Goal: Information Seeking & Learning: Learn about a topic

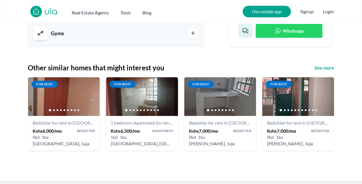
scroll to position [659, 0]
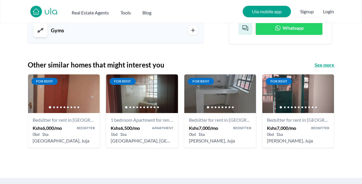
click at [331, 67] on h3 "See more" at bounding box center [325, 65] width 20 height 7
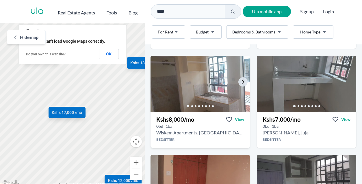
scroll to position [120, 0]
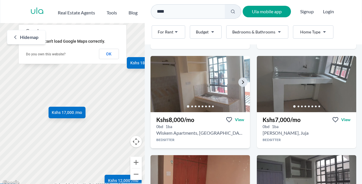
click at [211, 86] on img at bounding box center [200, 84] width 104 height 59
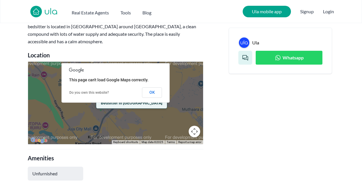
scroll to position [245, 0]
click at [150, 94] on button "OK" at bounding box center [152, 92] width 20 height 10
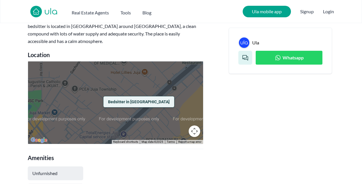
drag, startPoint x: 96, startPoint y: 114, endPoint x: 134, endPoint y: 132, distance: 42.5
click at [134, 132] on div "Bedsitter in [GEOGRAPHIC_DATA]" at bounding box center [115, 103] width 175 height 83
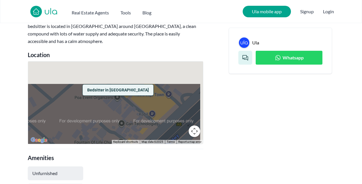
drag, startPoint x: 141, startPoint y: 107, endPoint x: 92, endPoint y: 134, distance: 56.2
click at [92, 134] on div "Bedsitter in [GEOGRAPHIC_DATA]" at bounding box center [115, 103] width 175 height 83
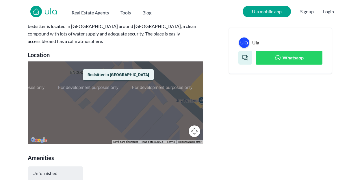
drag, startPoint x: 122, startPoint y: 106, endPoint x: 120, endPoint y: 159, distance: 52.7
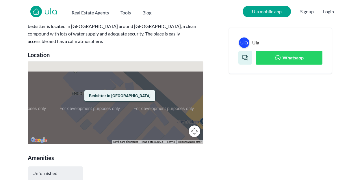
drag, startPoint x: 106, startPoint y: 94, endPoint x: 107, endPoint y: 115, distance: 21.7
click at [107, 115] on div "Bedsitter in [GEOGRAPHIC_DATA]" at bounding box center [115, 103] width 175 height 83
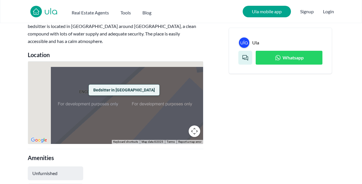
drag, startPoint x: 88, startPoint y: 93, endPoint x: 117, endPoint y: 127, distance: 44.4
click at [117, 127] on div "Bedsitter in [GEOGRAPHIC_DATA]" at bounding box center [115, 103] width 175 height 83
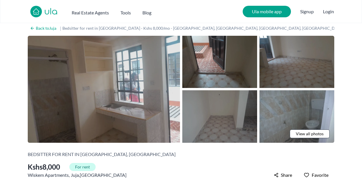
scroll to position [0, 0]
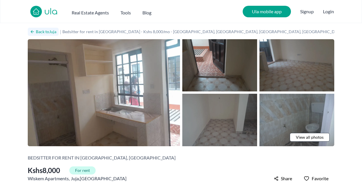
click at [42, 32] on h2 "Back to Juja" at bounding box center [46, 32] width 21 height 6
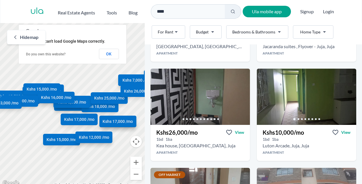
scroll to position [509, 0]
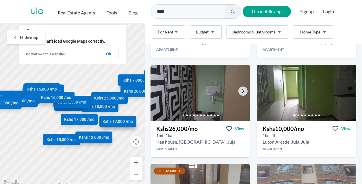
click at [188, 109] on img at bounding box center [200, 93] width 104 height 59
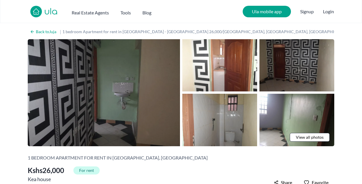
click at [134, 93] on img at bounding box center [104, 92] width 152 height 107
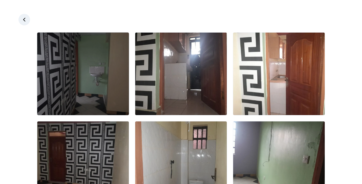
click at [93, 78] on img at bounding box center [83, 74] width 92 height 83
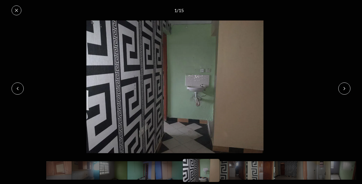
click at [346, 92] on button at bounding box center [345, 89] width 12 height 12
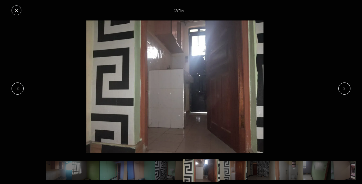
click at [346, 92] on button at bounding box center [345, 89] width 12 height 12
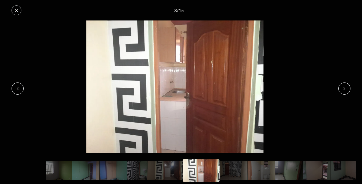
click at [346, 92] on button at bounding box center [345, 89] width 12 height 12
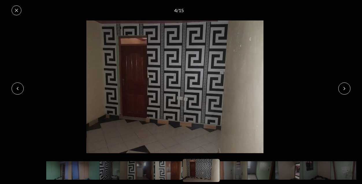
click at [346, 92] on button at bounding box center [345, 89] width 12 height 12
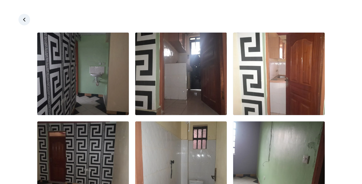
click at [18, 19] on div at bounding box center [181, 20] width 362 height 12
click at [25, 19] on icon at bounding box center [24, 20] width 6 height 6
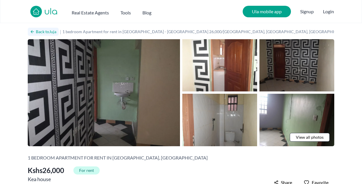
click at [40, 32] on h2 "Back to Juja" at bounding box center [46, 32] width 21 height 6
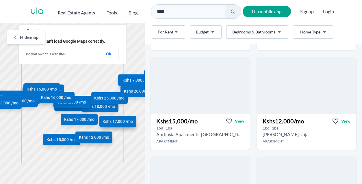
scroll to position [715, 0]
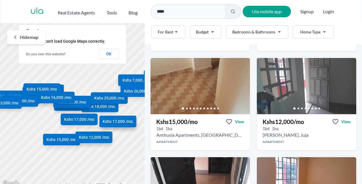
click at [210, 29] on html "Are you a real estate agent? Reach more buyers and renters. Sign up Ula Homes A…" at bounding box center [181, 93] width 362 height 187
click at [209, 29] on html "Are you a real estate agent? Reach more buyers and renters. Sign up Ula Homes A…" at bounding box center [181, 93] width 362 height 187
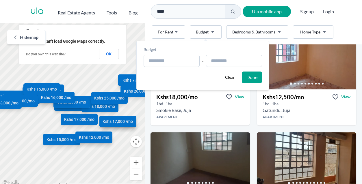
scroll to position [775, 0]
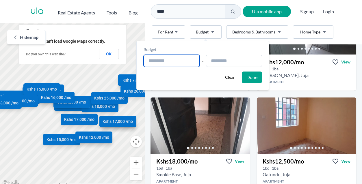
click at [164, 60] on input "text" at bounding box center [172, 61] width 56 height 12
type input "**********"
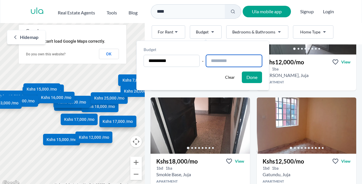
click at [215, 64] on input "text" at bounding box center [234, 61] width 56 height 12
type input "**********"
click at [259, 75] on button "Done" at bounding box center [252, 78] width 20 height 12
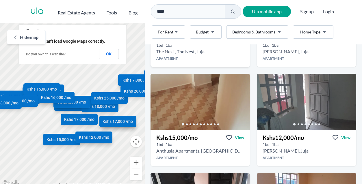
scroll to position [685, 0]
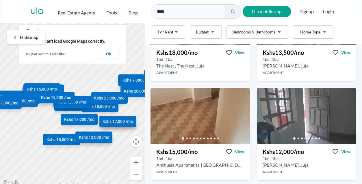
click at [204, 30] on html "Are you a real estate agent? Reach more buyers and renters. Sign up Ula Homes A…" at bounding box center [181, 93] width 362 height 187
click at [209, 33] on html "Are you a real estate agent? Reach more buyers and renters. Sign up Ula Homes A…" at bounding box center [181, 93] width 362 height 187
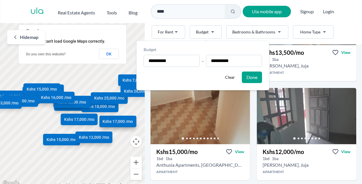
click at [260, 80] on button "Done" at bounding box center [252, 78] width 20 height 12
click at [256, 75] on div "Like what you see? Places go fast. Contact [DATE]! Whatsapp Kshs 7,000 /mo View…" at bounding box center [253, 90] width 217 height 1397
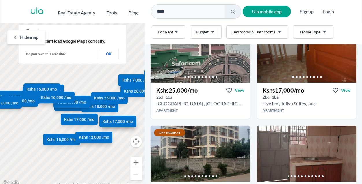
scroll to position [0, 0]
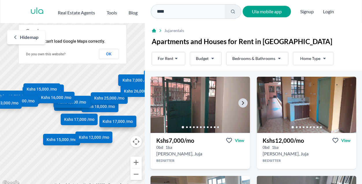
click at [191, 120] on img at bounding box center [200, 104] width 104 height 59
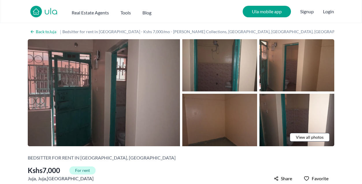
click at [112, 85] on img at bounding box center [104, 92] width 152 height 107
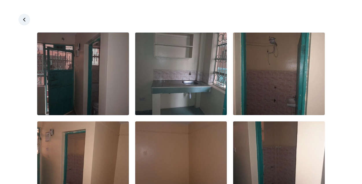
click at [74, 65] on img at bounding box center [83, 74] width 92 height 83
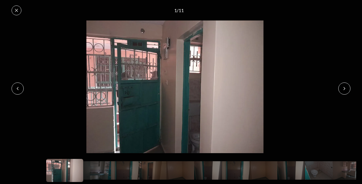
click at [342, 88] on button at bounding box center [345, 89] width 12 height 12
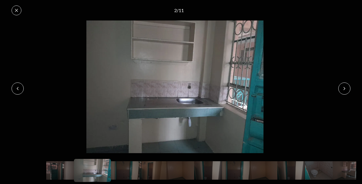
click at [342, 88] on button at bounding box center [345, 89] width 12 height 12
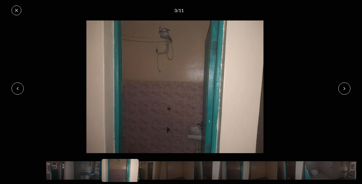
click at [342, 88] on button at bounding box center [345, 89] width 12 height 12
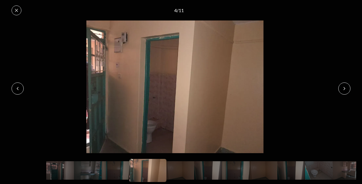
click at [342, 88] on button at bounding box center [345, 89] width 12 height 12
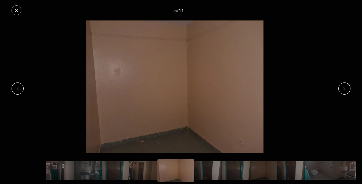
click at [342, 88] on button at bounding box center [345, 89] width 12 height 12
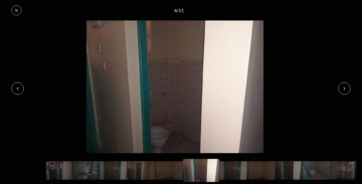
click at [342, 88] on button at bounding box center [345, 89] width 12 height 12
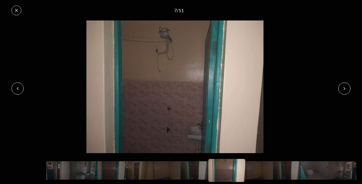
click at [14, 7] on button at bounding box center [17, 10] width 10 height 10
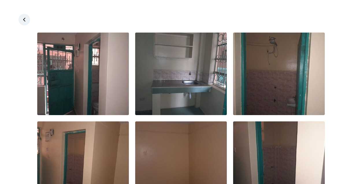
click at [21, 14] on div at bounding box center [181, 20] width 362 height 12
click at [25, 18] on icon at bounding box center [24, 20] width 6 height 6
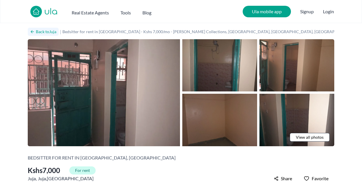
click at [42, 29] on h2 "Back to Juja" at bounding box center [46, 32] width 21 height 6
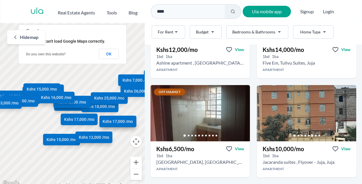
scroll to position [430, 0]
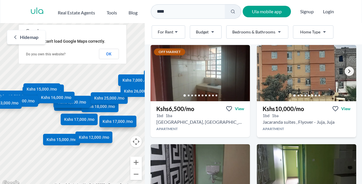
click at [350, 73] on icon "Go to the next property image" at bounding box center [349, 71] width 5 height 5
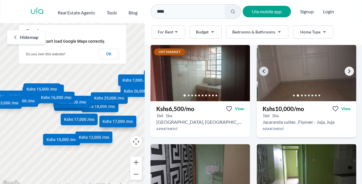
click at [350, 73] on icon "Go to the next property image" at bounding box center [349, 71] width 5 height 5
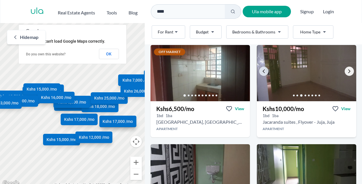
click at [350, 73] on icon "Go to the next property image" at bounding box center [349, 71] width 5 height 5
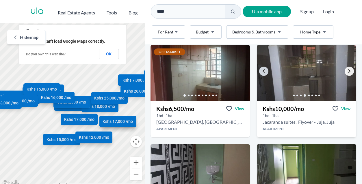
click at [350, 73] on icon "Go to the next property image" at bounding box center [349, 71] width 5 height 5
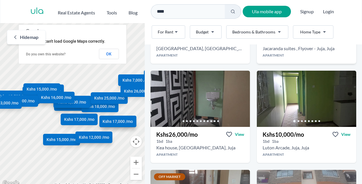
scroll to position [510, 0]
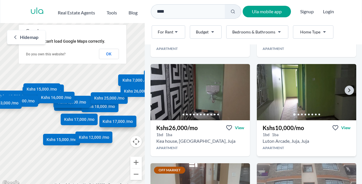
click at [299, 100] on img at bounding box center [306, 92] width 104 height 59
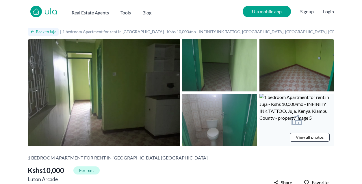
click at [43, 28] on link "Back to Juja" at bounding box center [43, 32] width 31 height 8
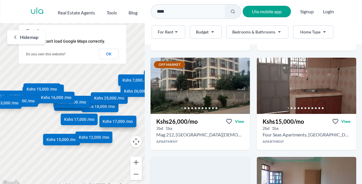
scroll to position [919, 0]
